Goal: Task Accomplishment & Management: Complete application form

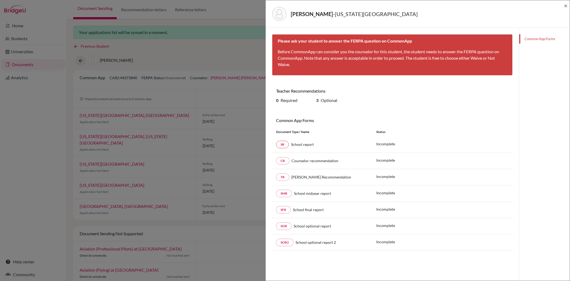
click at [54, 132] on div "Tsai, Nathan - Florida Institute of Technology × Please ask your student to ans…" at bounding box center [285, 140] width 570 height 281
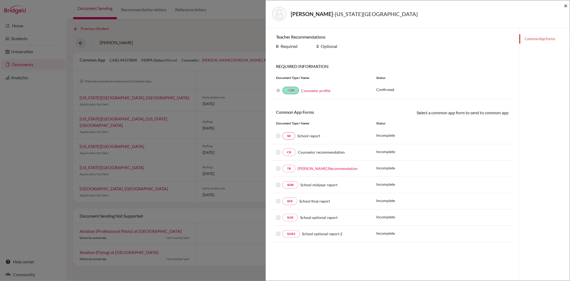
click at [565, 3] on span "×" at bounding box center [566, 6] width 4 height 8
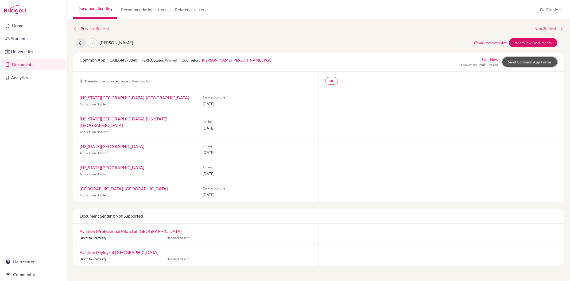
click at [516, 60] on link "Send Common App Forms" at bounding box center [529, 61] width 55 height 9
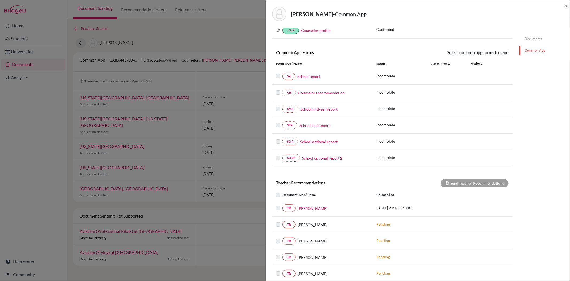
scroll to position [59, 0]
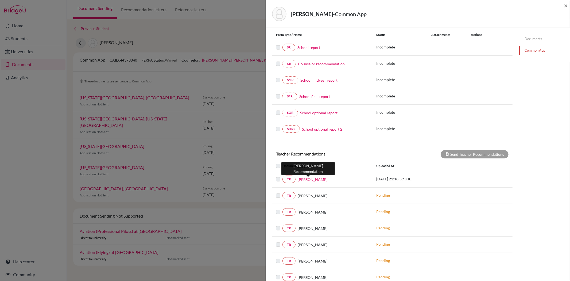
click at [316, 180] on link "Carolyn Hsu" at bounding box center [313, 179] width 30 height 6
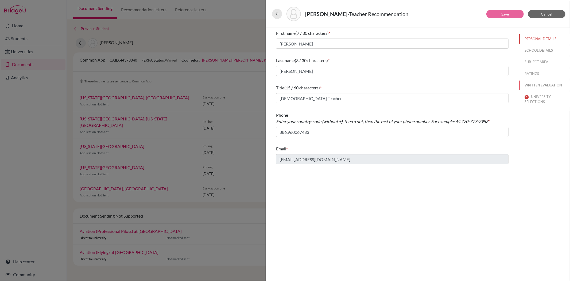
click at [535, 86] on button "WRITTEN EVALUATION" at bounding box center [544, 84] width 51 height 9
type input "Grade 6 and 7; Grade 12"
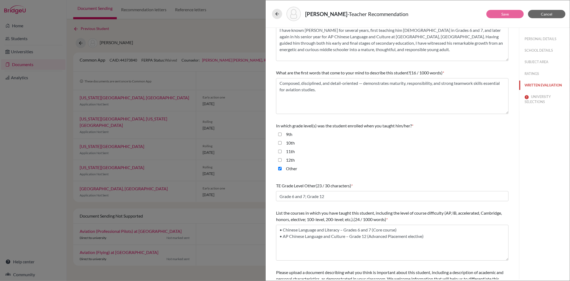
scroll to position [84, 0]
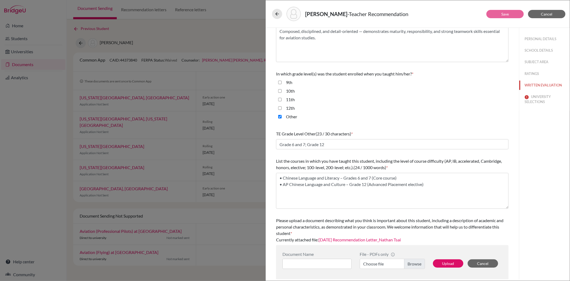
click at [378, 241] on link "2025.10.15 Recommendation Letter_Nathan Tsai" at bounding box center [360, 239] width 82 height 5
click at [531, 96] on button "UNIVERSITY SELECTIONS" at bounding box center [544, 99] width 51 height 14
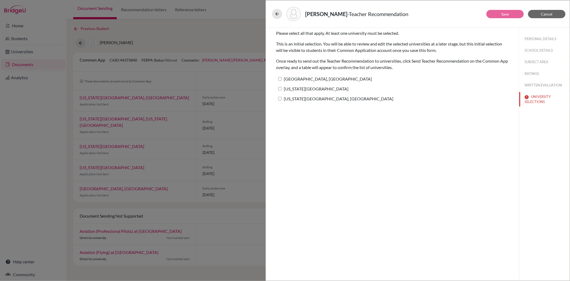
click at [278, 88] on input "Florida Institute of Technology" at bounding box center [279, 88] width 3 height 3
checkbox input "true"
click at [505, 15] on link "Save" at bounding box center [504, 14] width 7 height 5
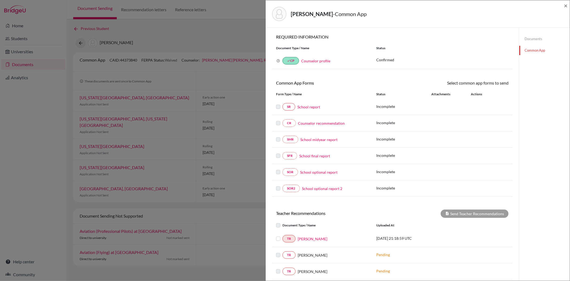
click at [283, 235] on label at bounding box center [283, 235] width 0 height 0
click at [0, 0] on input "checkbox" at bounding box center [0, 0] width 0 height 0
click at [454, 215] on button "Send Teacher Recommendations" at bounding box center [475, 213] width 68 height 8
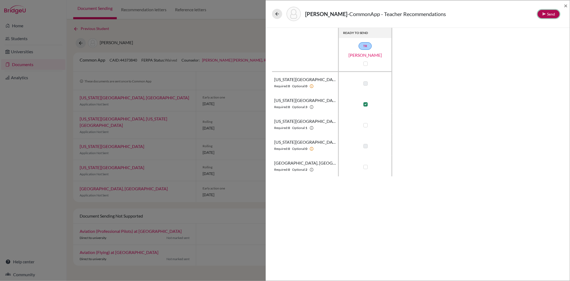
click at [549, 11] on button "Send" at bounding box center [549, 14] width 22 height 8
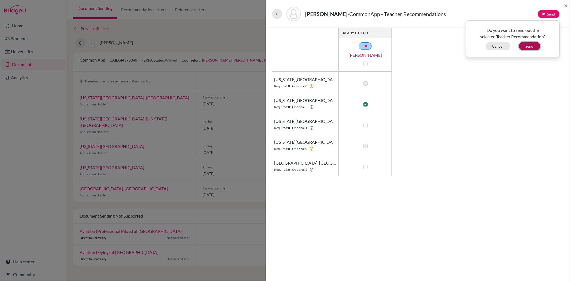
click at [530, 48] on button "Send" at bounding box center [529, 46] width 21 height 8
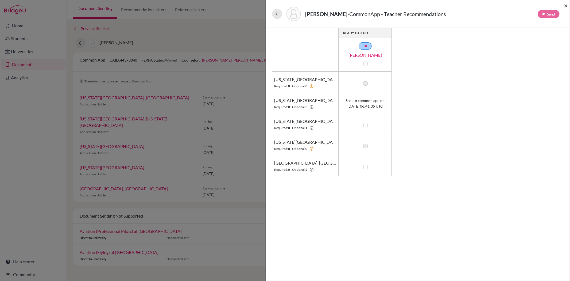
click at [564, 7] on span "×" at bounding box center [566, 6] width 4 height 8
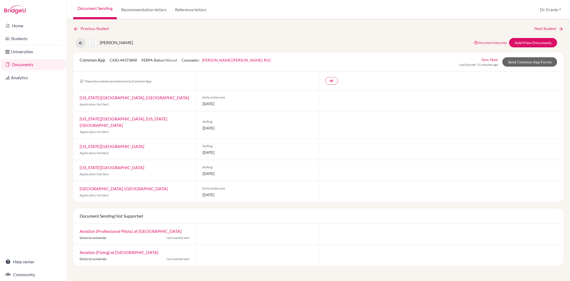
click at [487, 57] on link "Sync Now" at bounding box center [490, 60] width 17 height 6
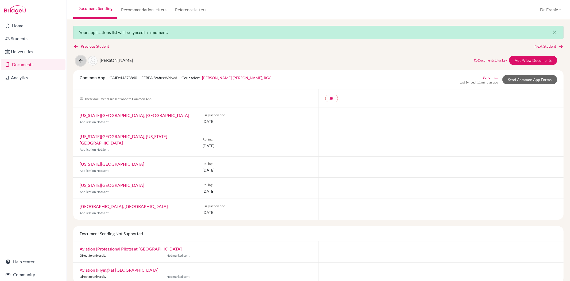
click at [82, 58] on icon at bounding box center [80, 60] width 5 height 5
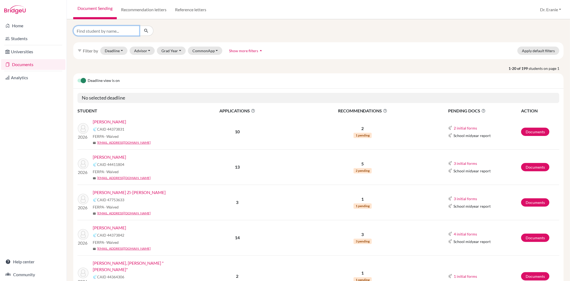
click at [114, 31] on input "Find student by name..." at bounding box center [106, 31] width 66 height 10
type input "Jacqueline Ning Chang"
click at [148, 31] on icon "submit" at bounding box center [146, 30] width 5 height 5
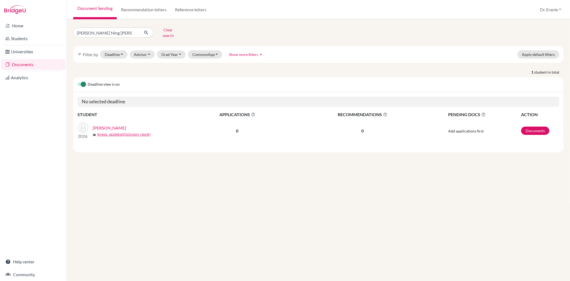
click at [126, 125] on link "[PERSON_NAME]" at bounding box center [109, 128] width 33 height 6
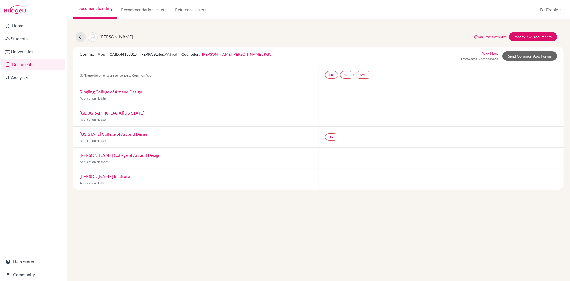
click at [490, 53] on link "Sync Now" at bounding box center [490, 54] width 17 height 6
